Goal: Information Seeking & Learning: Learn about a topic

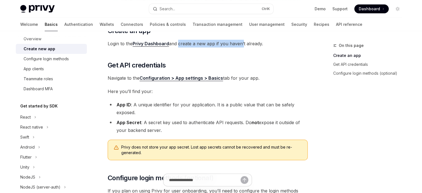
scroll to position [94, 0]
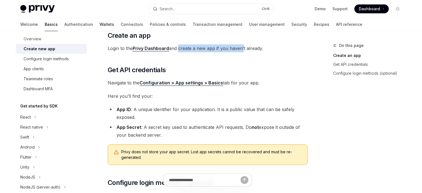
click at [99, 25] on link "Wallets" at bounding box center [106, 24] width 14 height 13
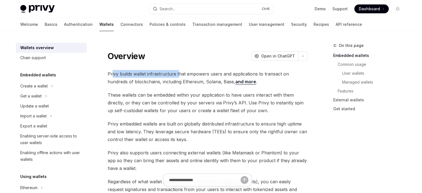
drag, startPoint x: 112, startPoint y: 73, endPoint x: 178, endPoint y: 75, distance: 65.5
click at [178, 75] on span "Privy builds wallet infrastructure that empowers users and applications to tran…" at bounding box center [208, 78] width 200 height 16
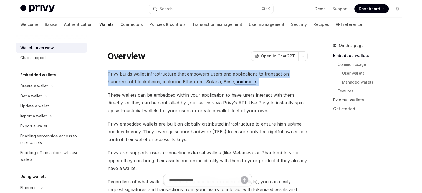
click at [178, 75] on span "Privy builds wallet infrastructure that empowers users and applications to tran…" at bounding box center [208, 78] width 200 height 16
click at [174, 82] on span "Privy builds wallet infrastructure that empowers users and applications to tran…" at bounding box center [208, 78] width 200 height 16
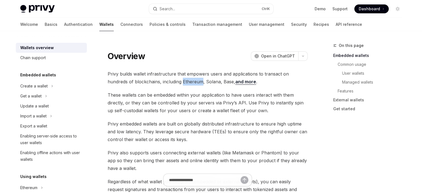
click at [174, 82] on span "Privy builds wallet infrastructure that empowers users and applications to tran…" at bounding box center [208, 78] width 200 height 16
drag, startPoint x: 147, startPoint y: 90, endPoint x: 208, endPoint y: 91, distance: 60.7
click at [203, 99] on span "These wallets can be embedded within your application to have users interact wi…" at bounding box center [208, 102] width 200 height 23
drag, startPoint x: 186, startPoint y: 111, endPoint x: 211, endPoint y: 112, distance: 24.4
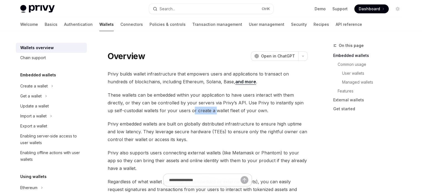
click at [210, 112] on span "These wallets can be embedded within your application to have users interact wi…" at bounding box center [208, 102] width 200 height 23
click at [211, 112] on span "These wallets can be embedded within your application to have users interact wi…" at bounding box center [208, 102] width 200 height 23
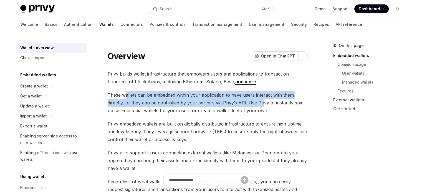
drag, startPoint x: 126, startPoint y: 98, endPoint x: 260, endPoint y: 101, distance: 134.4
click at [260, 101] on span "These wallets can be embedded within your application to have users interact wi…" at bounding box center [208, 102] width 200 height 23
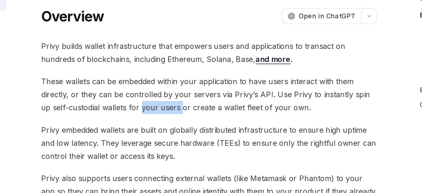
drag, startPoint x: 161, startPoint y: 113, endPoint x: 185, endPoint y: 110, distance: 24.3
click at [185, 110] on span "These wallets can be embedded within your application to have users interact wi…" at bounding box center [208, 102] width 200 height 23
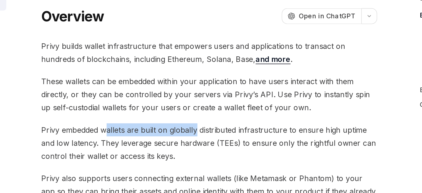
drag, startPoint x: 145, startPoint y: 117, endPoint x: 201, endPoint y: 120, distance: 56.4
click at [201, 120] on span "Privy embedded wallets are built on globally distributed infrastructure to ensu…" at bounding box center [208, 131] width 200 height 23
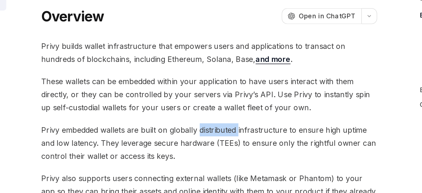
click at [201, 120] on span "Privy embedded wallets are built on globally distributed infrastructure to ensu…" at bounding box center [208, 131] width 200 height 23
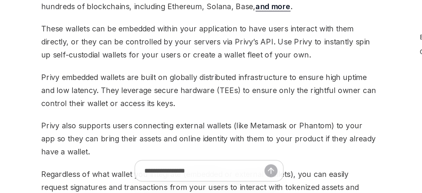
click at [201, 151] on span "Privy also supports users connecting external wallets (like Metamask or Phantom…" at bounding box center [208, 160] width 200 height 23
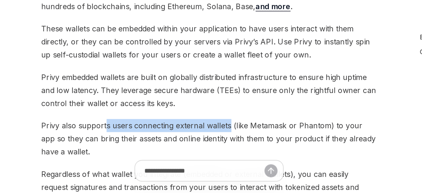
drag, startPoint x: 145, startPoint y: 151, endPoint x: 219, endPoint y: 151, distance: 73.2
click at [219, 151] on span "Privy also supports users connecting external wallets (like Metamask or Phantom…" at bounding box center [208, 160] width 200 height 23
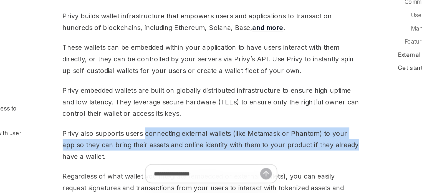
drag, startPoint x: 162, startPoint y: 147, endPoint x: 295, endPoint y: 162, distance: 134.5
click at [295, 162] on span "Privy also supports users connecting external wallets (like Metamask or Phantom…" at bounding box center [208, 160] width 200 height 23
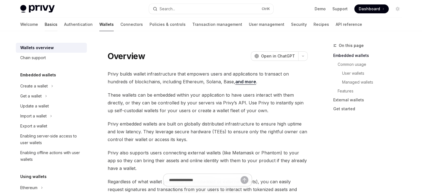
click at [45, 25] on link "Basics" at bounding box center [51, 24] width 13 height 13
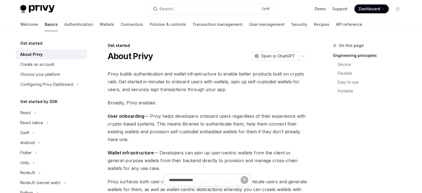
type textarea "*"
drag, startPoint x: 112, startPoint y: 73, endPoint x: 201, endPoint y: 77, distance: 88.5
click at [201, 77] on span "Privy builds authentication and wallet infrastructure to enable better products…" at bounding box center [208, 81] width 200 height 23
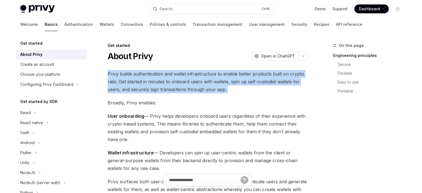
click at [201, 77] on span "Privy builds authentication and wallet infrastructure to enable better products…" at bounding box center [208, 81] width 200 height 23
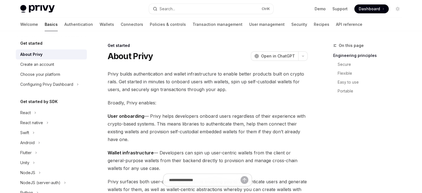
click at [180, 73] on span "Privy builds authentication and wallet infrastructure to enable better products…" at bounding box center [208, 81] width 200 height 23
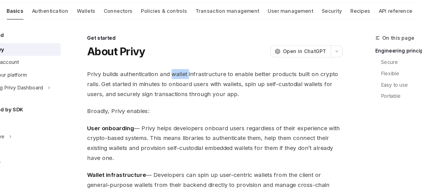
click at [180, 73] on span "Privy builds authentication and wallet infrastructure to enable better products…" at bounding box center [208, 81] width 200 height 23
click at [166, 74] on span "Privy builds authentication and wallet infrastructure to enable better products…" at bounding box center [208, 81] width 200 height 23
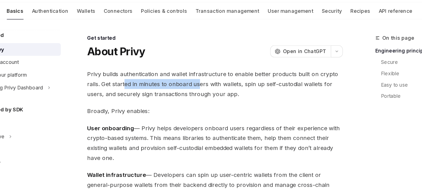
drag, startPoint x: 136, startPoint y: 78, endPoint x: 194, endPoint y: 79, distance: 57.7
click at [194, 79] on span "Privy builds authentication and wallet infrastructure to enable better products…" at bounding box center [208, 81] width 200 height 23
click at [210, 79] on span "Privy builds authentication and wallet infrastructure to enable better products…" at bounding box center [208, 81] width 200 height 23
click at [217, 80] on span "Privy builds authentication and wallet infrastructure to enable better products…" at bounding box center [208, 81] width 200 height 23
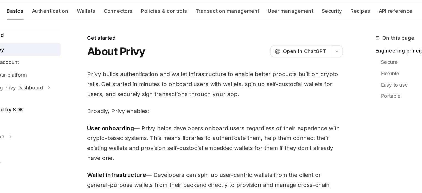
click at [217, 80] on span "Privy builds authentication and wallet infrastructure to enable better products…" at bounding box center [208, 81] width 200 height 23
click at [223, 80] on span "Privy builds authentication and wallet infrastructure to enable better products…" at bounding box center [208, 81] width 200 height 23
drag, startPoint x: 174, startPoint y: 79, endPoint x: 208, endPoint y: 79, distance: 34.1
click at [208, 79] on span "Privy builds authentication and wallet infrastructure to enable better products…" at bounding box center [208, 81] width 200 height 23
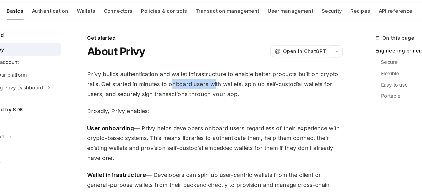
click at [208, 79] on span "Privy builds authentication and wallet infrastructure to enable better products…" at bounding box center [208, 81] width 200 height 23
drag, startPoint x: 152, startPoint y: 80, endPoint x: 263, endPoint y: 83, distance: 110.9
click at [262, 83] on span "Privy builds authentication and wallet infrastructure to enable better products…" at bounding box center [208, 81] width 200 height 23
drag, startPoint x: 273, startPoint y: 84, endPoint x: 291, endPoint y: 84, distance: 17.5
click at [287, 84] on span "Privy builds authentication and wallet infrastructure to enable better products…" at bounding box center [208, 81] width 200 height 23
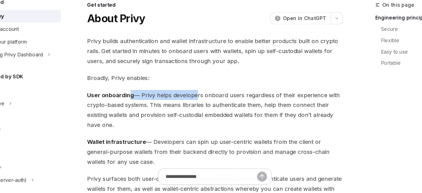
drag, startPoint x: 163, startPoint y: 115, endPoint x: 190, endPoint y: 115, distance: 27.4
click at [190, 115] on span "User onboarding — Privy helps developers onboard users regardless of their expe…" at bounding box center [208, 127] width 200 height 31
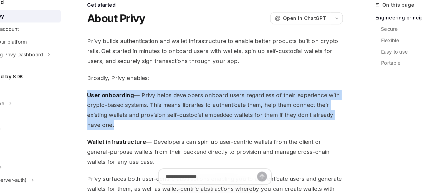
click at [190, 115] on span "User onboarding — Privy helps developers onboard users regardless of their expe…" at bounding box center [208, 127] width 200 height 31
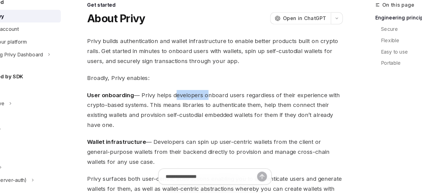
click at [190, 115] on span "User onboarding — Privy helps developers onboard users regardless of their expe…" at bounding box center [208, 127] width 200 height 31
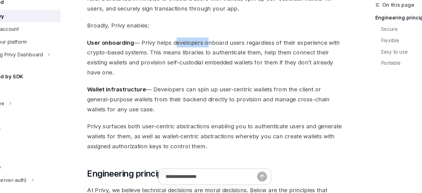
scroll to position [43, 0]
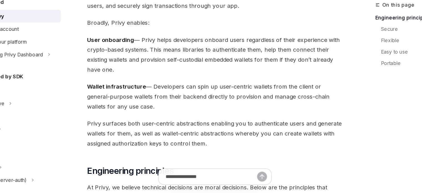
click at [190, 115] on span "Wallet infrastructure — Developers can spin up user-centric wallets from the cl…" at bounding box center [208, 116] width 200 height 23
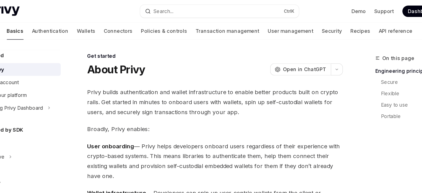
scroll to position [0, 0]
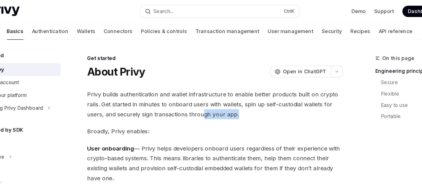
drag, startPoint x: 196, startPoint y: 89, endPoint x: 233, endPoint y: 89, distance: 36.9
click at [233, 89] on span "Privy builds authentication and wallet infrastructure to enable better products…" at bounding box center [208, 81] width 200 height 23
